Goal: Navigation & Orientation: Go to known website

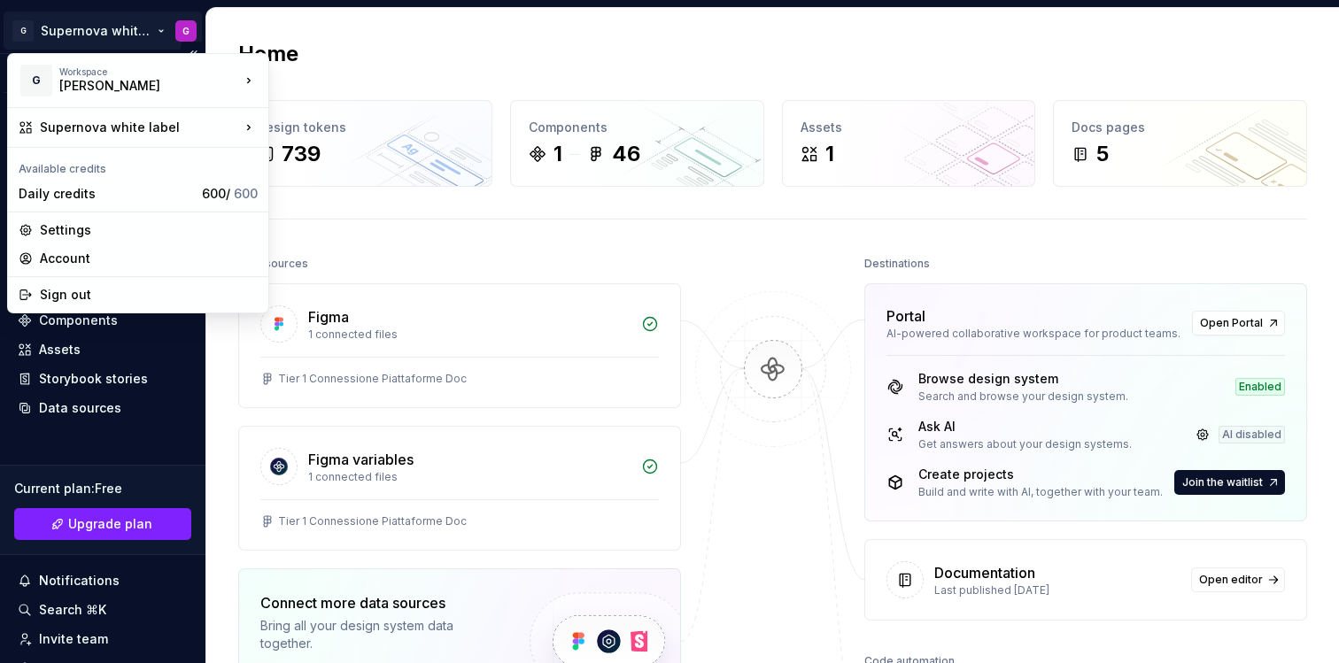
click at [171, 35] on html "G Supernova white label G Version Current draft Home Documentation Analytics Co…" at bounding box center [669, 331] width 1339 height 663
click at [96, 221] on div "Settings" at bounding box center [149, 230] width 218 height 18
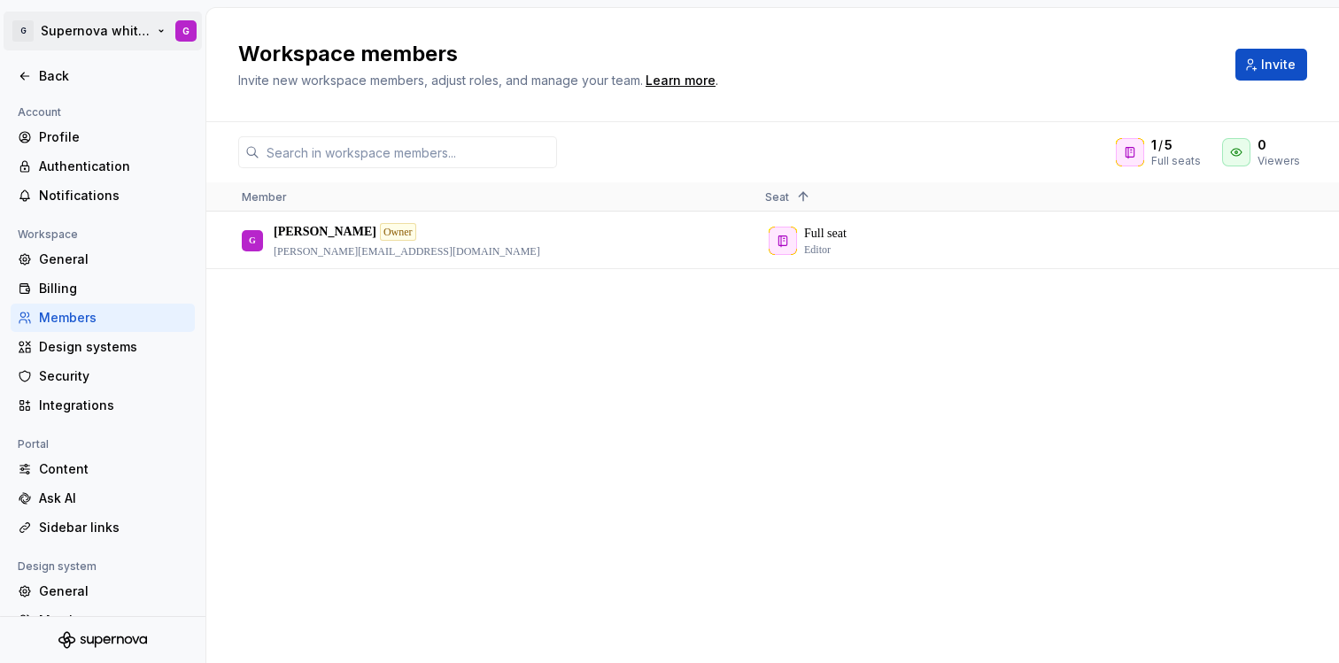
click at [86, 26] on html "G Supernova white label G Back Account Profile Authentication Notifications Wor…" at bounding box center [669, 331] width 1339 height 663
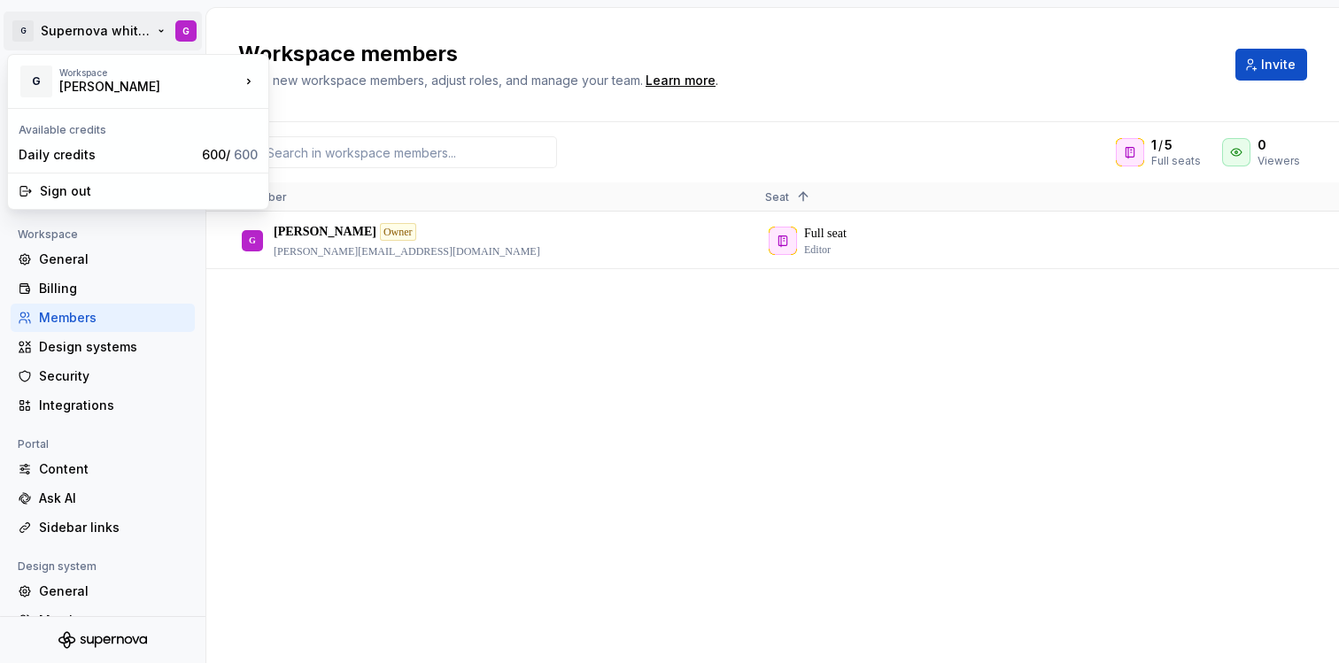
click at [92, 27] on html "G Supernova white label G Back Account Profile Authentication Notifications Wor…" at bounding box center [669, 331] width 1339 height 663
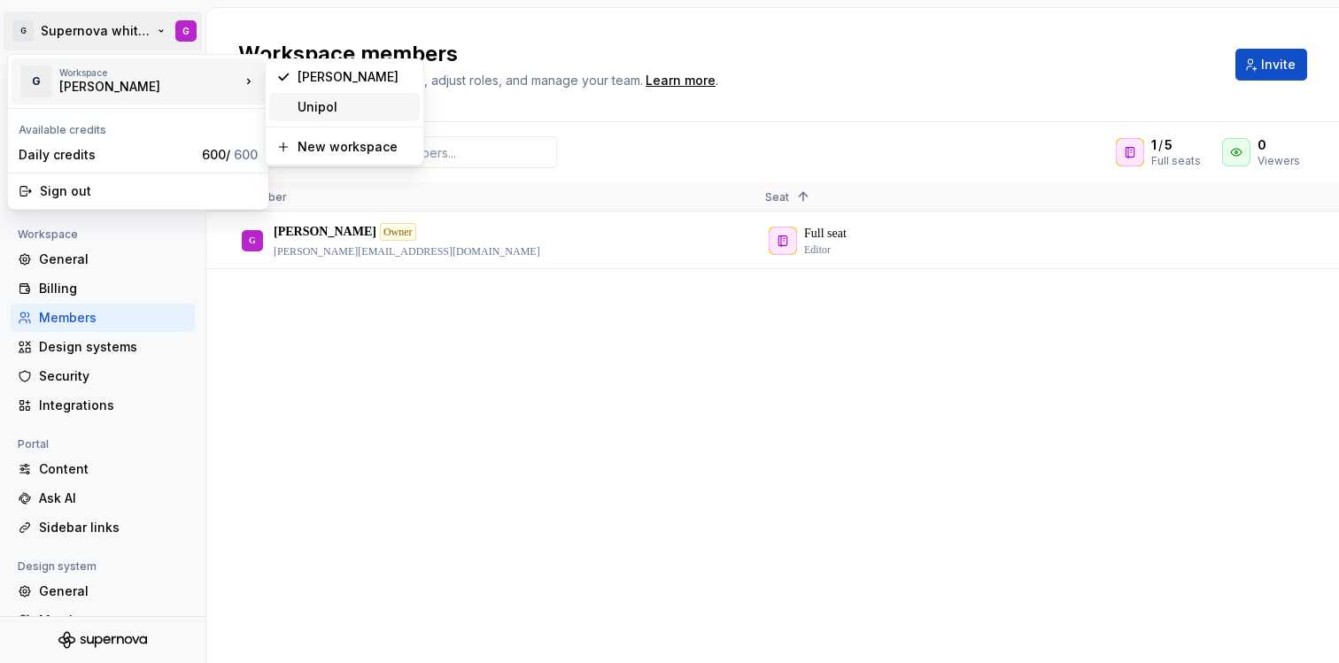
click at [299, 103] on div "Unipol" at bounding box center [355, 107] width 115 height 18
